Goal: Find specific page/section: Find specific page/section

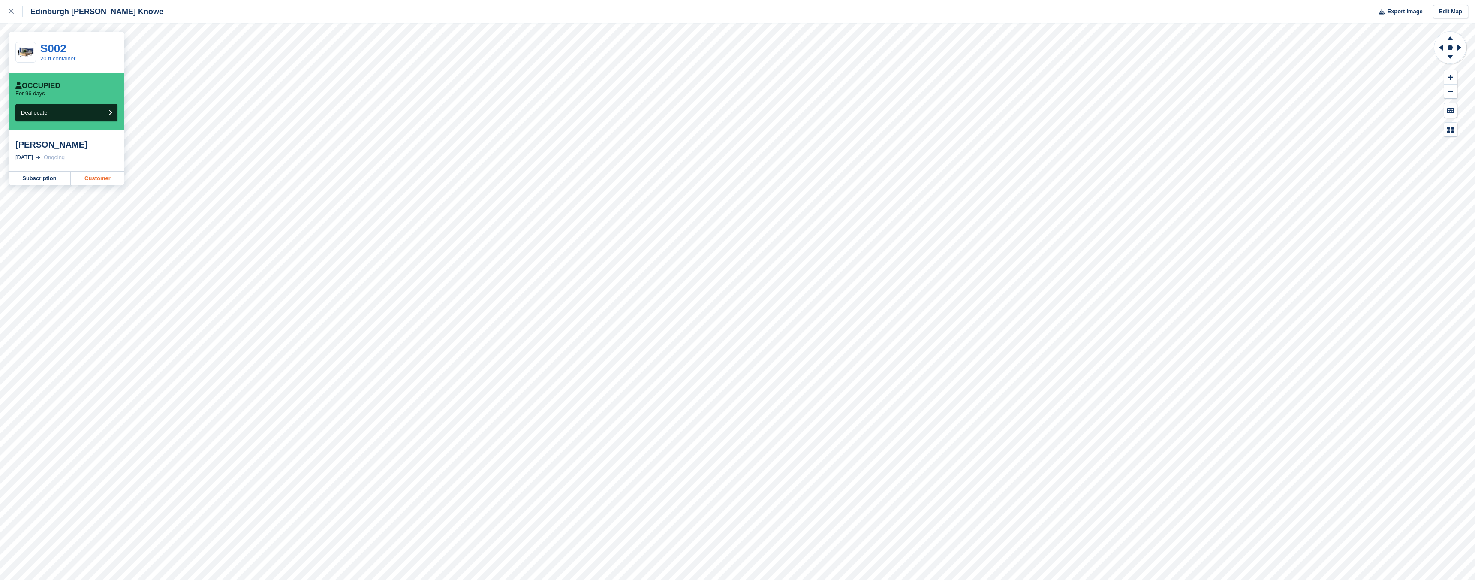
click at [101, 181] on link "Customer" at bounding box center [98, 178] width 54 height 14
